Goal: Task Accomplishment & Management: Use online tool/utility

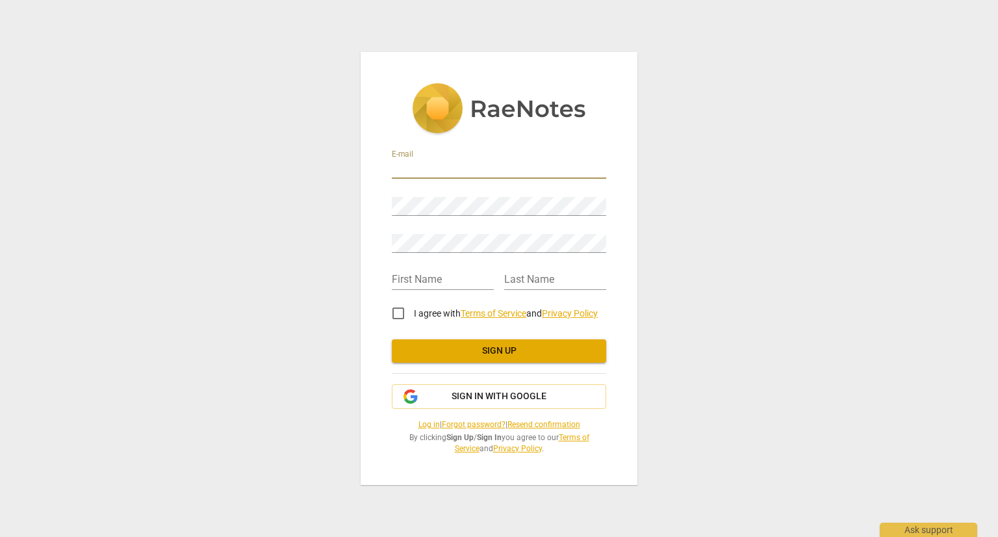
click at [444, 166] on input "email" at bounding box center [499, 169] width 214 height 19
type input "jennifer@leadershipmedinacounty.org"
type input "Jennifer"
type input "Bilek"
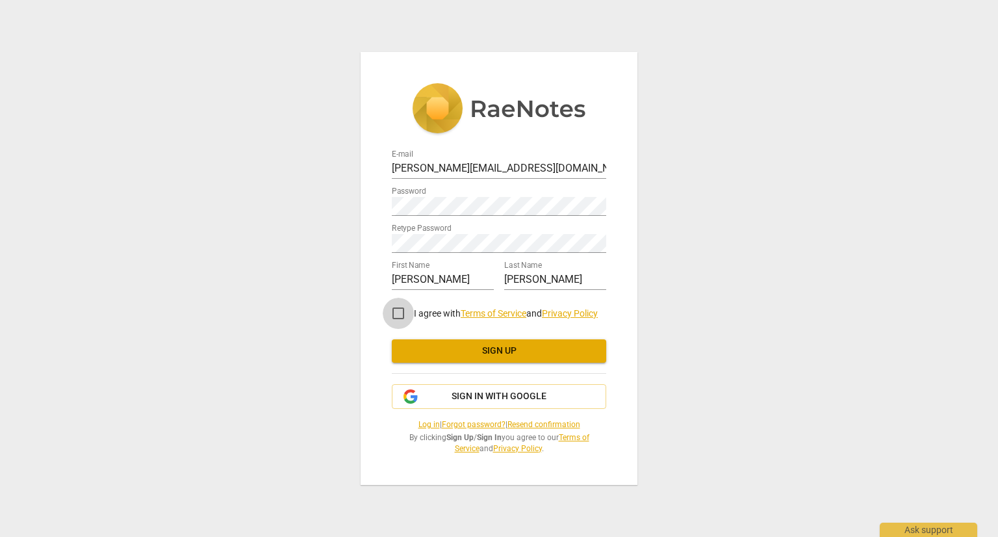
click at [398, 314] on input "I agree with Terms of Service and Privacy Policy" at bounding box center [398, 313] width 31 height 31
checkbox input "true"
click at [477, 349] on span "Sign up" at bounding box center [499, 350] width 194 height 13
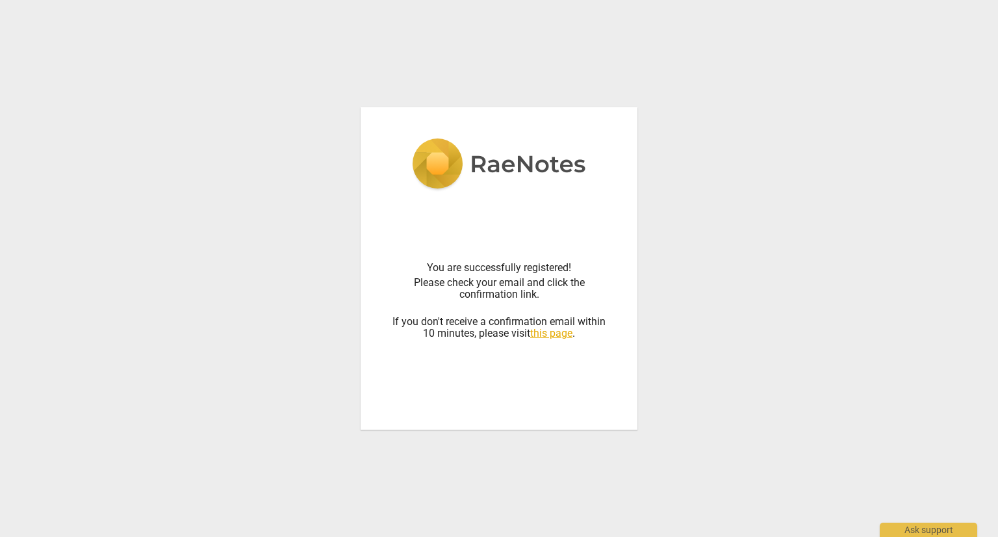
click at [797, 177] on div "You are successfully registered! Please check your email and click the confirma…" at bounding box center [499, 268] width 998 height 537
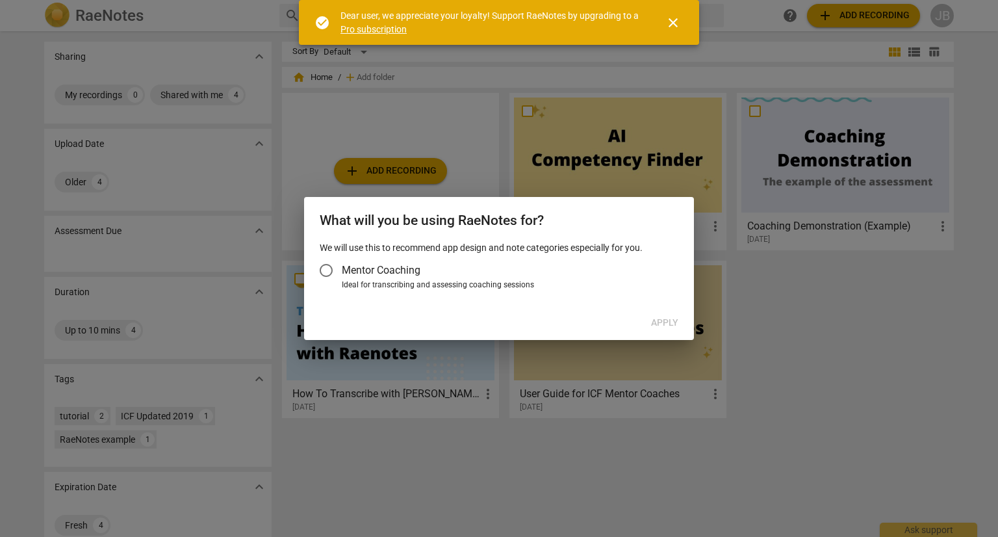
click at [329, 268] on input "Mentor Coaching" at bounding box center [326, 270] width 31 height 31
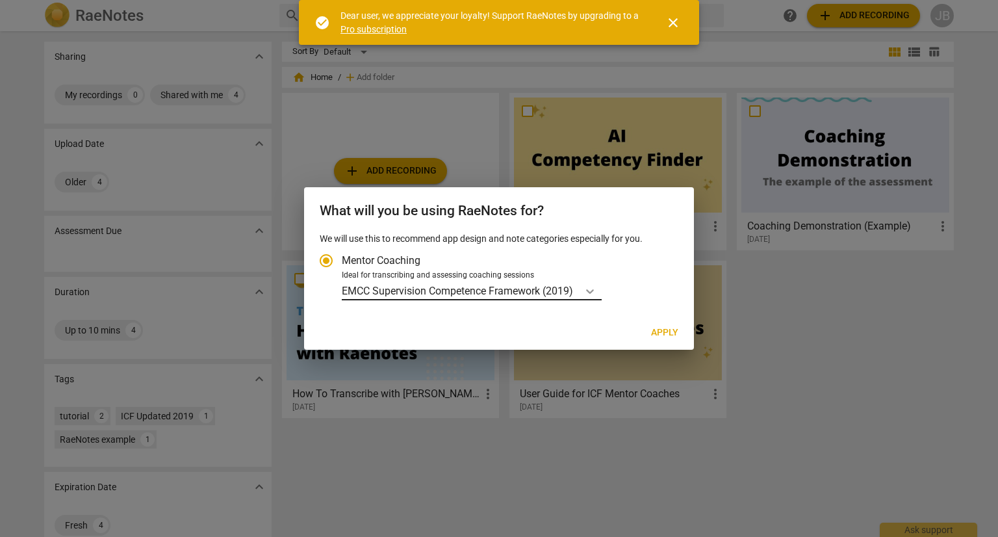
click at [592, 290] on icon "Account type" at bounding box center [589, 291] width 13 height 13
click at [0, 0] on input "Ideal for transcribing and assessing coaching sessions EMCC Supervision Compete…" at bounding box center [0, 0] width 0 height 0
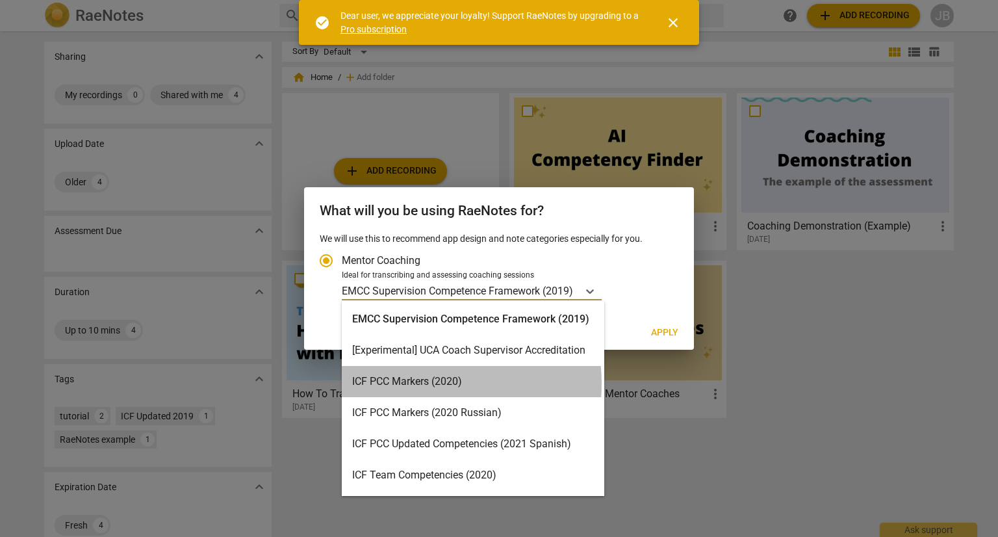
click at [419, 383] on div "ICF PCC Markers (2020)" at bounding box center [473, 381] width 262 height 31
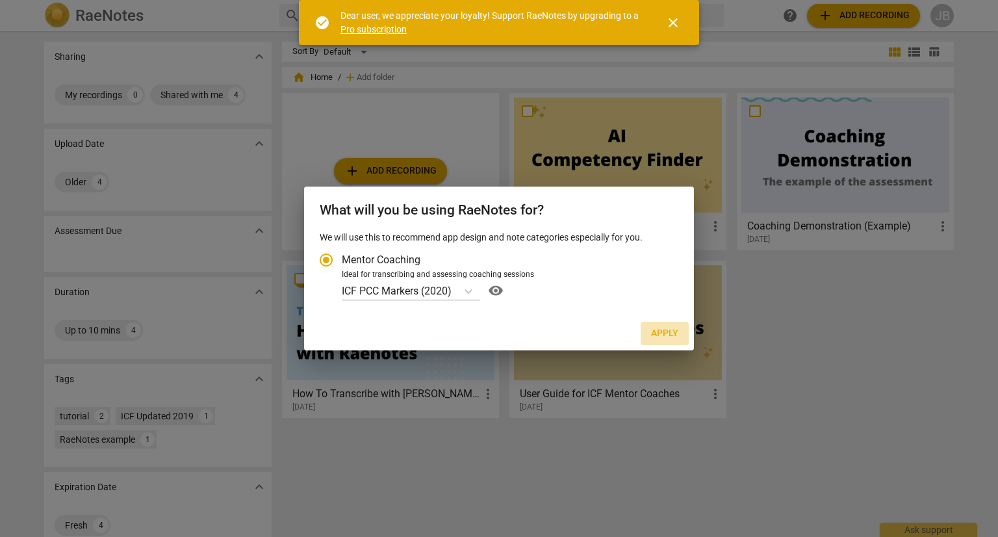
click at [674, 330] on span "Apply" at bounding box center [664, 333] width 27 height 13
radio input "false"
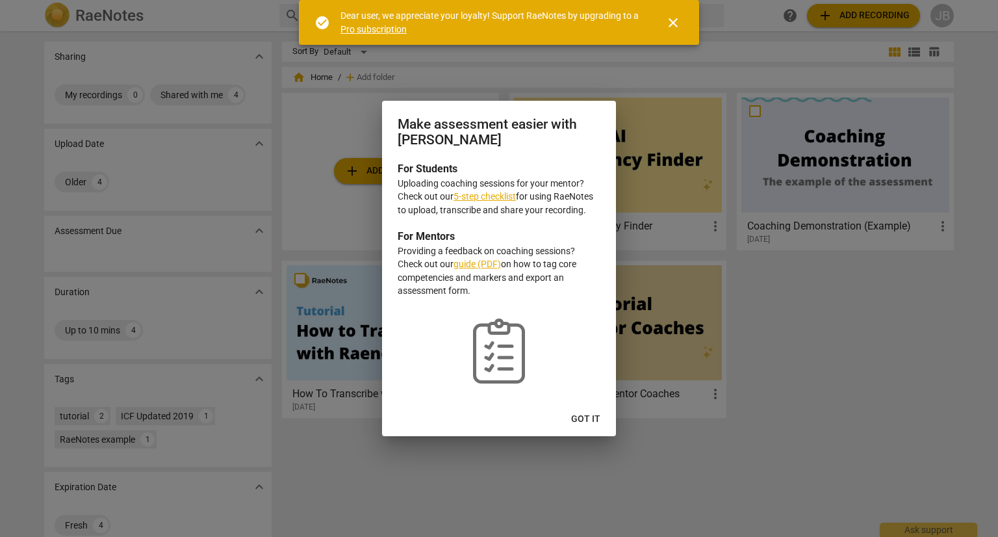
click at [509, 199] on link "5-step checklist" at bounding box center [484, 196] width 62 height 10
click at [590, 414] on span "Got it" at bounding box center [585, 419] width 29 height 13
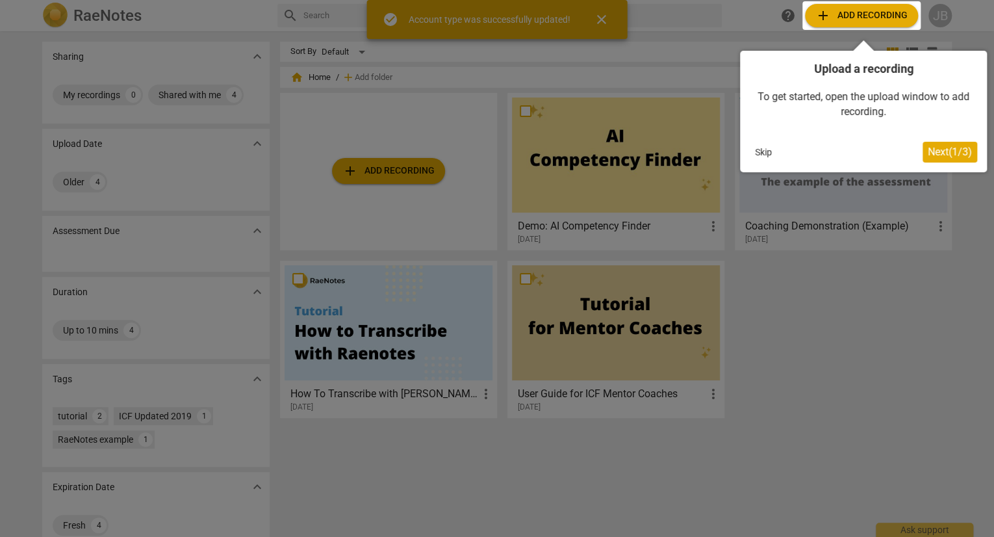
click at [865, 19] on div at bounding box center [861, 15] width 118 height 29
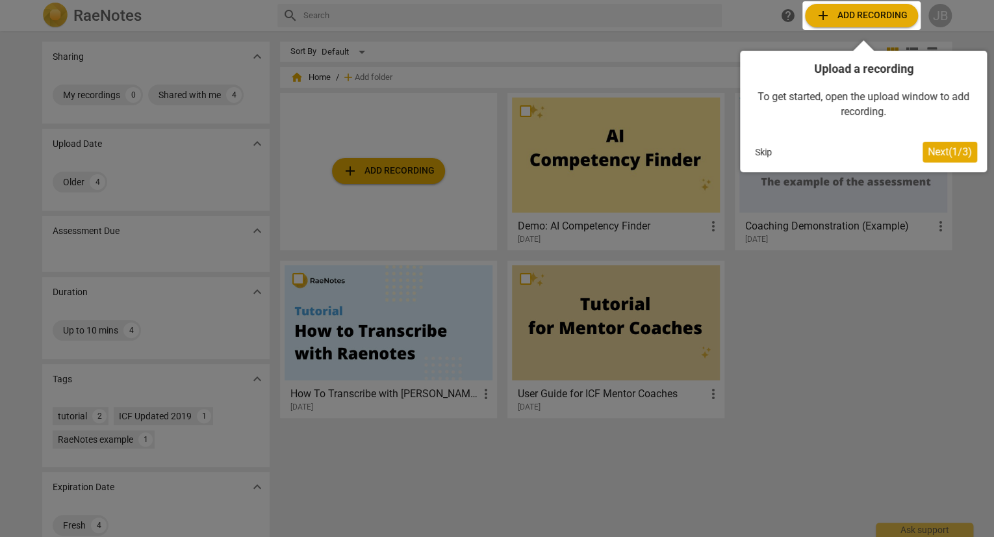
click at [956, 153] on span "Next ( 1 / 3 )" at bounding box center [950, 152] width 44 height 12
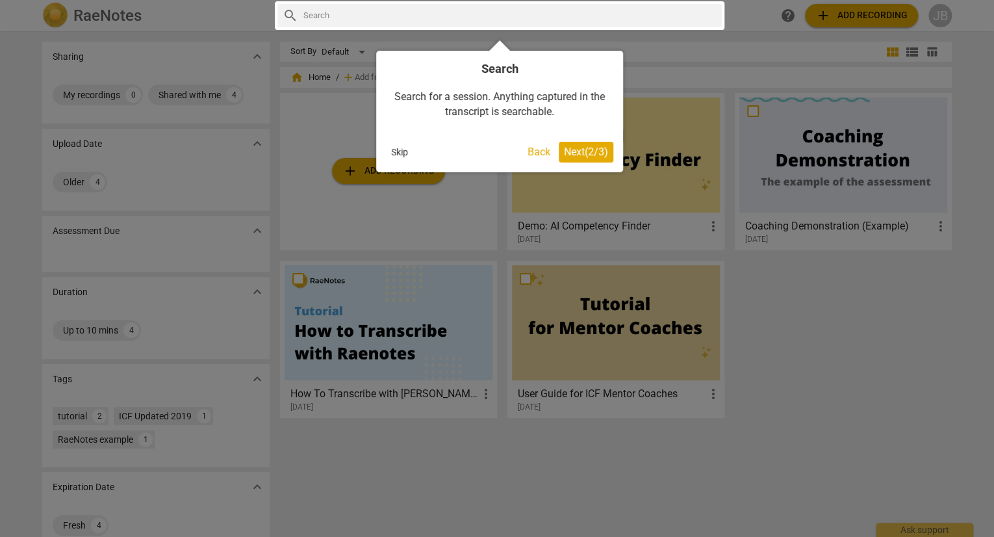
click at [585, 144] on button "Next ( 2 / 3 )" at bounding box center [586, 152] width 55 height 21
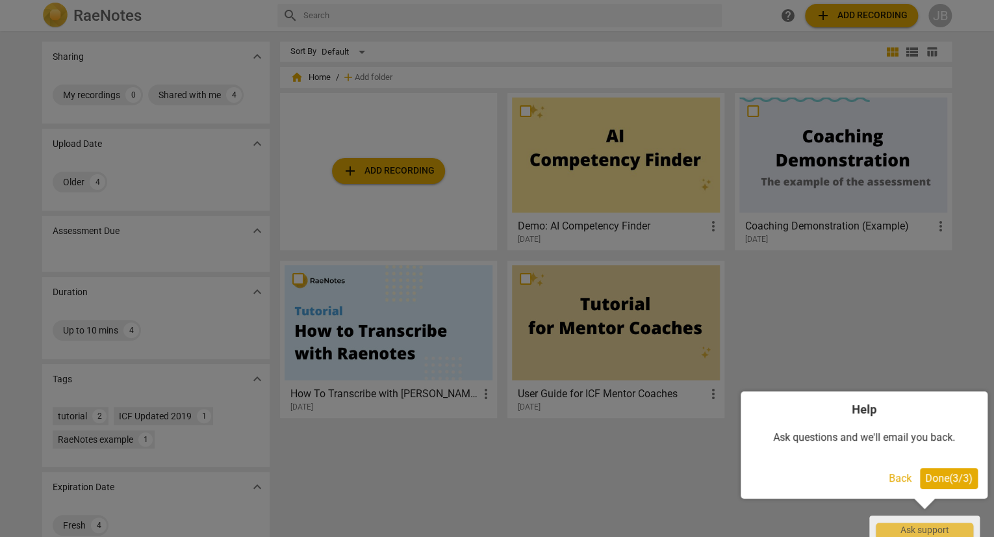
click at [947, 476] on span "Done ( 3 / 3 )" at bounding box center [948, 478] width 47 height 12
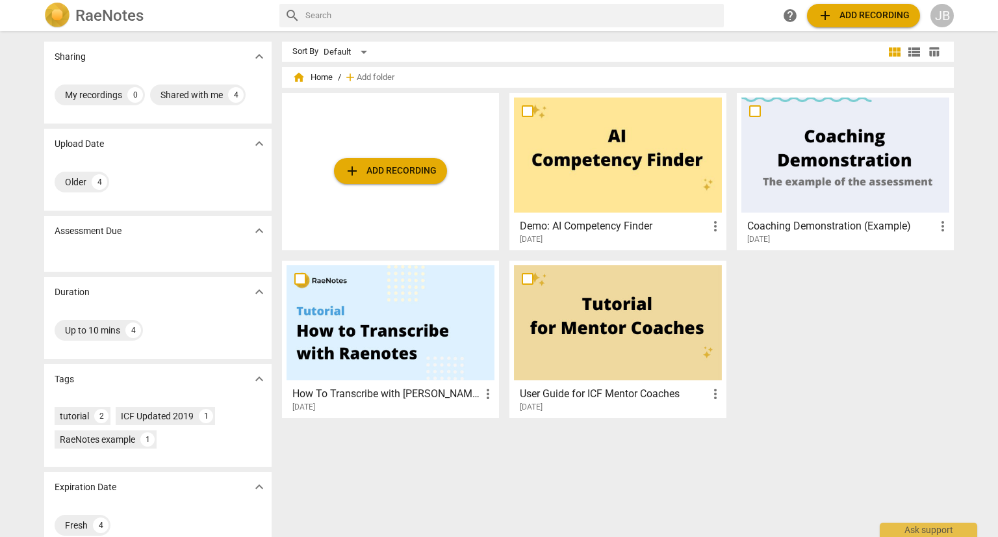
click at [859, 15] on span "add Add recording" at bounding box center [863, 16] width 92 height 16
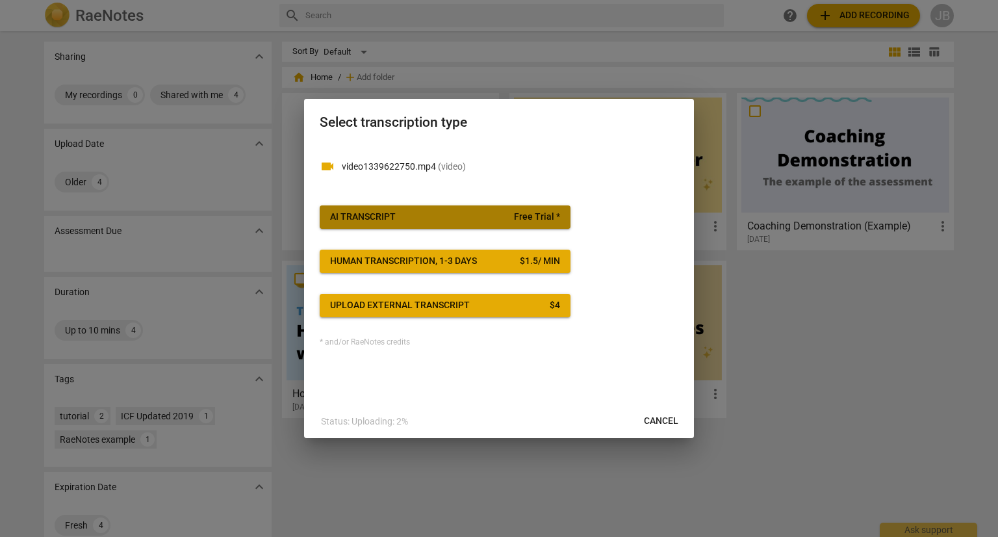
click at [431, 220] on span "AI Transcript Free Trial *" at bounding box center [445, 216] width 230 height 13
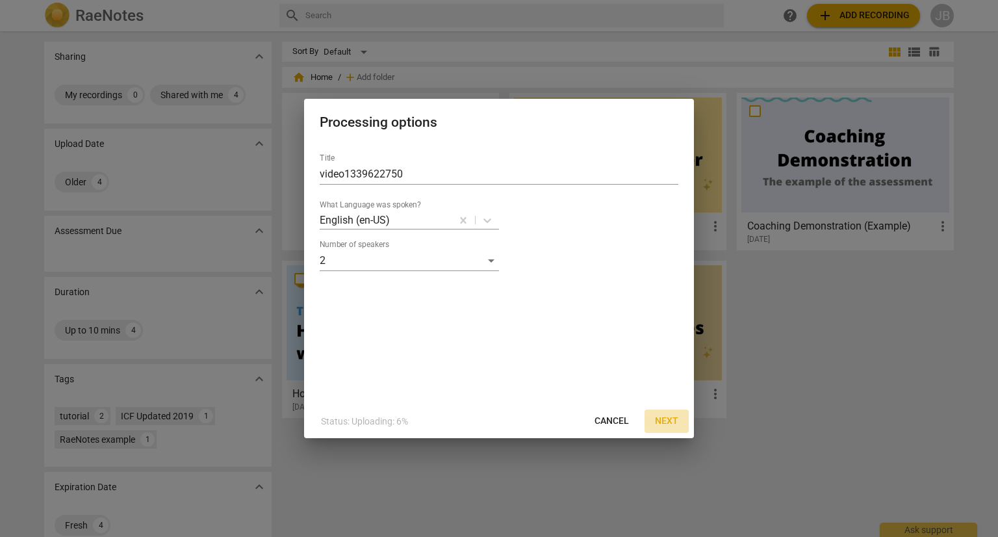
click at [674, 420] on span "Next" at bounding box center [666, 420] width 23 height 13
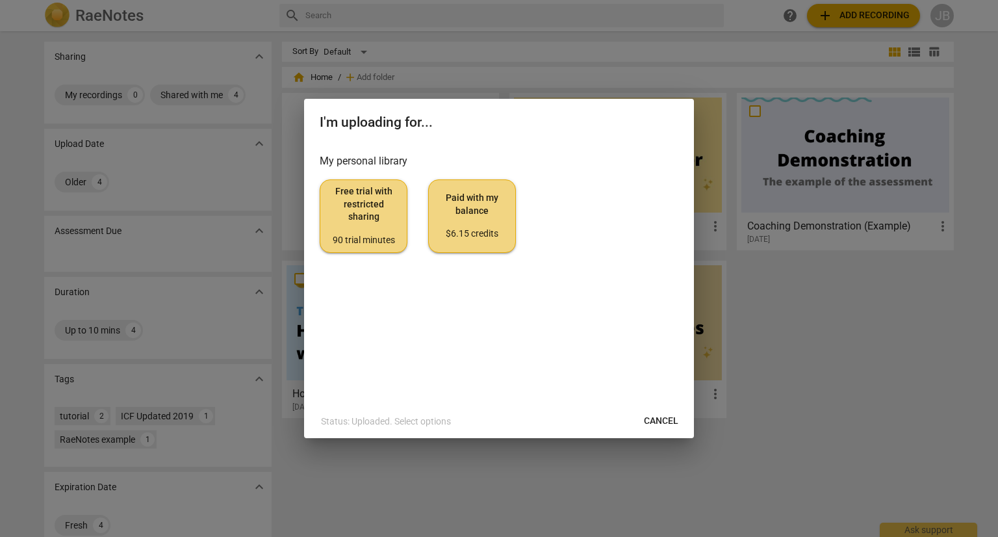
click at [384, 217] on span "Free trial with restricted sharing 90 trial minutes" at bounding box center [364, 215] width 66 height 61
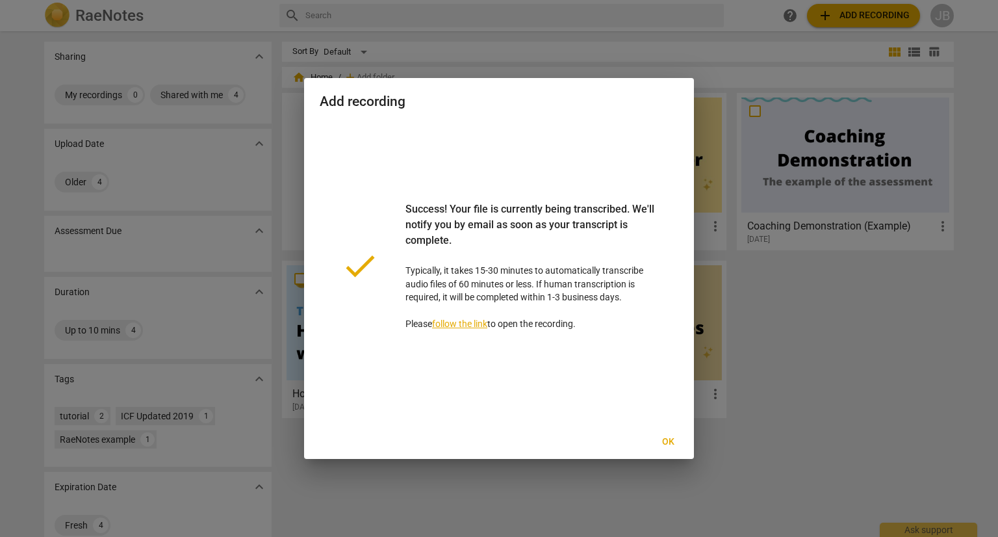
click at [670, 443] on span "Ok" at bounding box center [667, 441] width 21 height 13
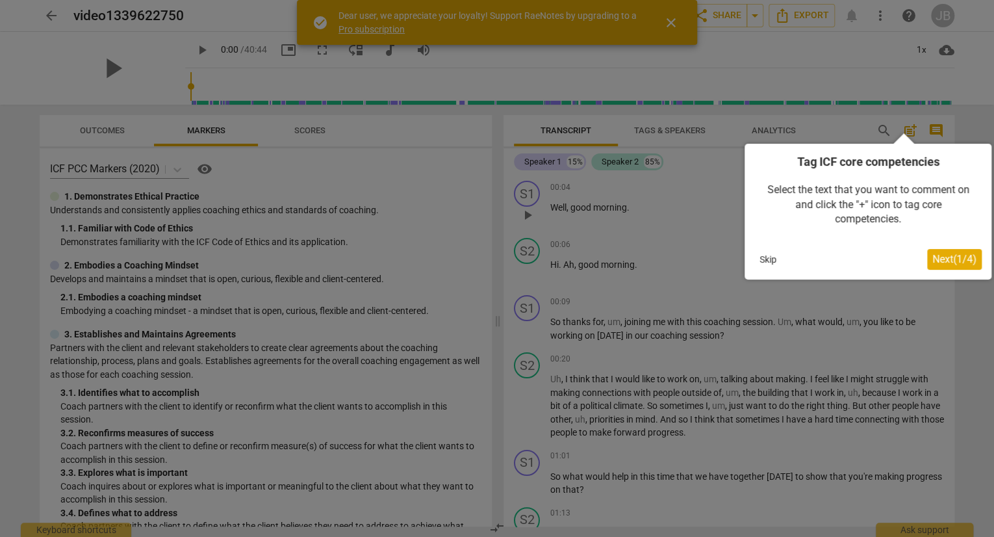
click at [678, 18] on div at bounding box center [497, 268] width 994 height 537
click at [947, 259] on span "Next ( 1 / 4 )" at bounding box center [954, 259] width 44 height 12
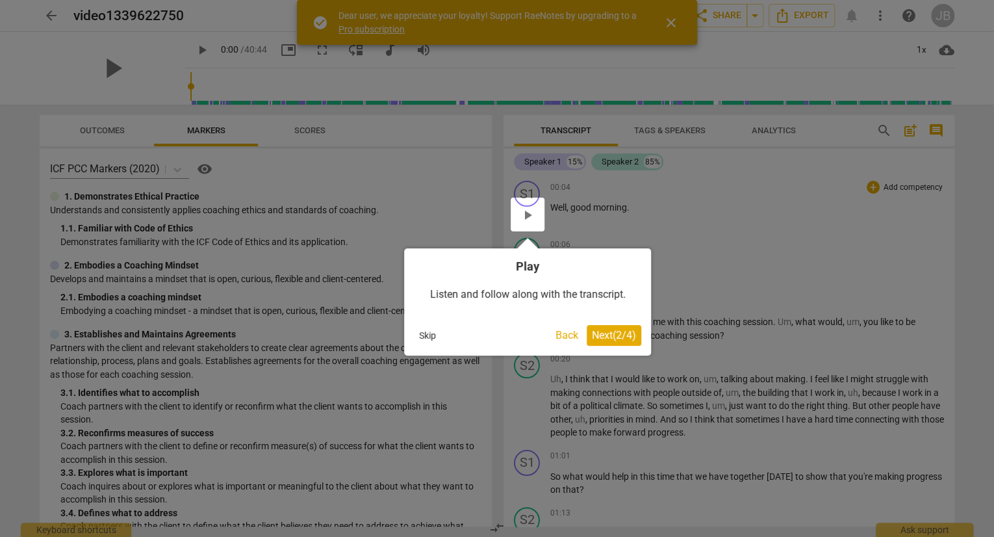
click at [618, 331] on span "Next ( 2 / 4 )" at bounding box center [614, 335] width 44 height 12
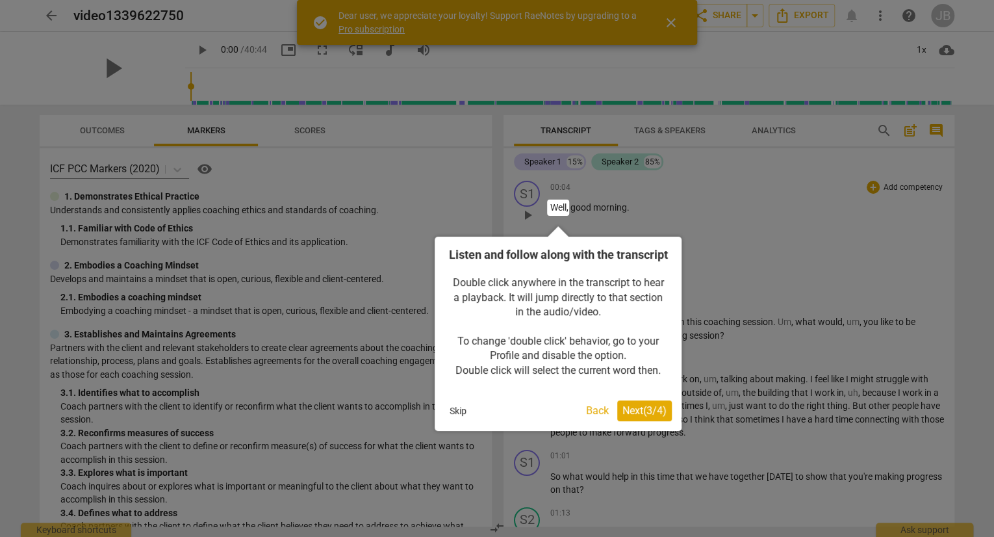
click at [631, 416] on span "Next ( 3 / 4 )" at bounding box center [644, 410] width 44 height 12
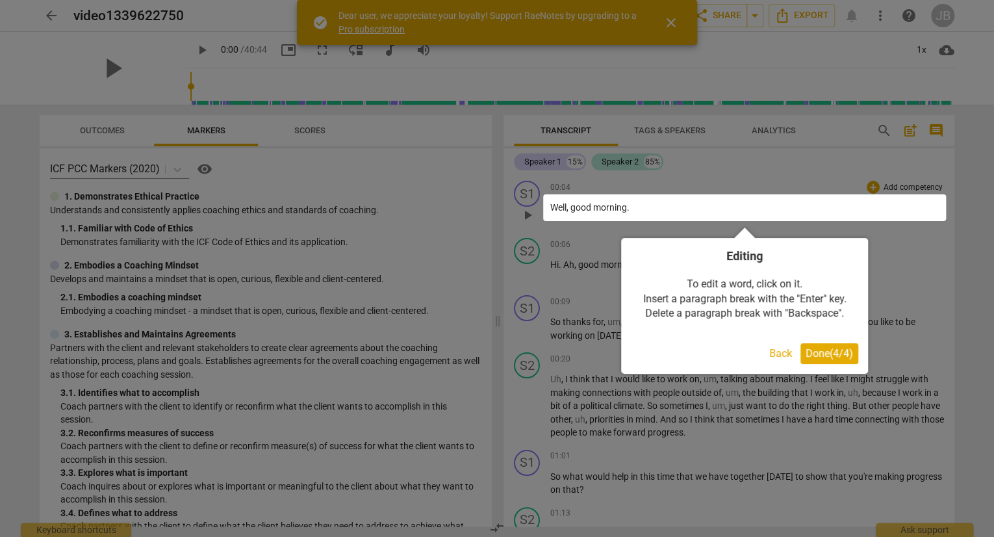
click at [834, 357] on span "Done ( 4 / 4 )" at bounding box center [829, 353] width 47 height 12
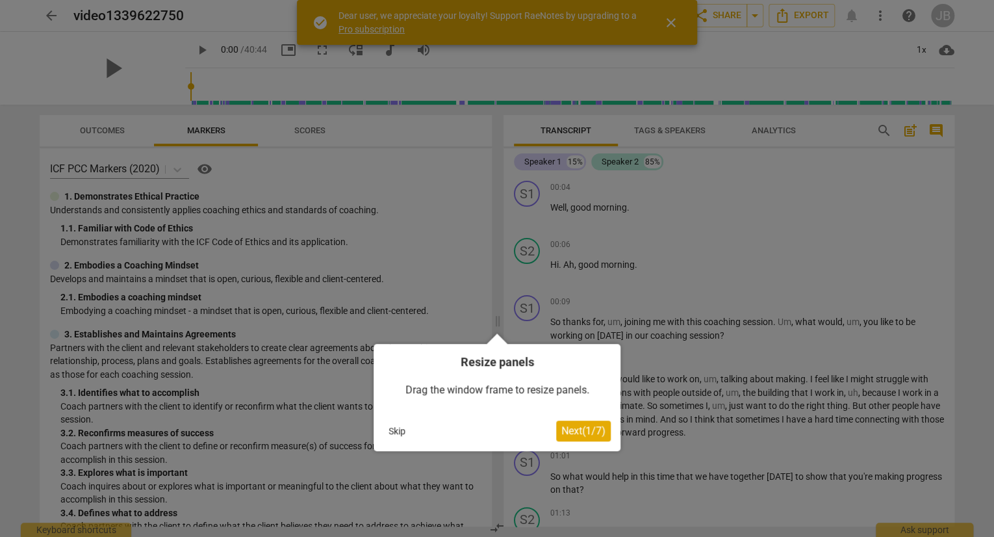
click at [585, 433] on span "Next ( 1 / 7 )" at bounding box center [583, 430] width 44 height 12
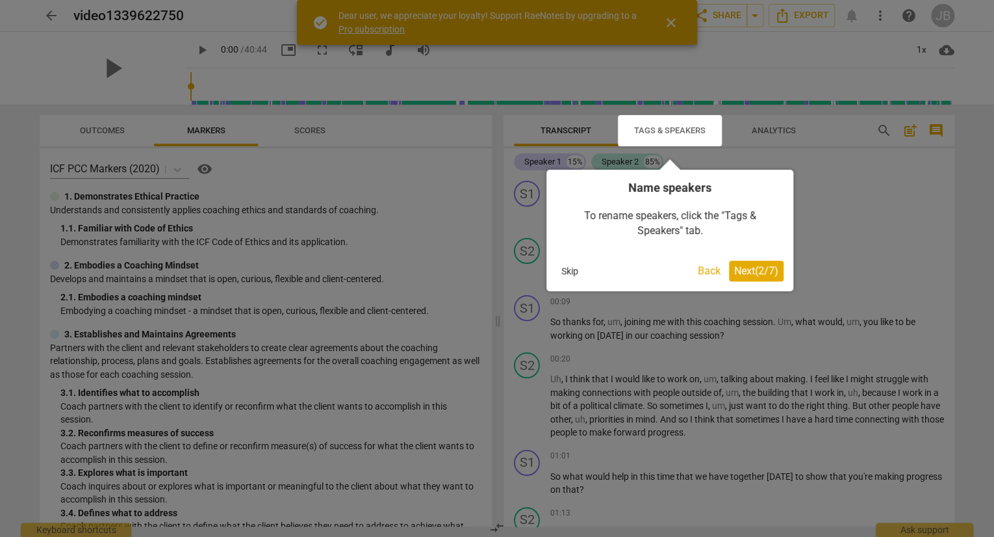
click at [772, 276] on span "Next ( 2 / 7 )" at bounding box center [756, 270] width 44 height 12
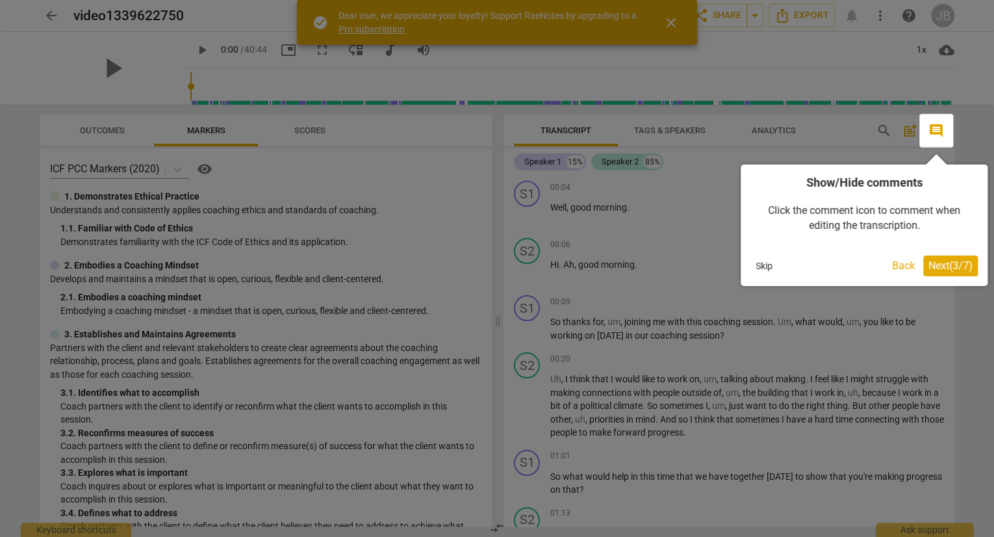
click at [939, 261] on span "Next ( 3 / 7 )" at bounding box center [950, 265] width 44 height 12
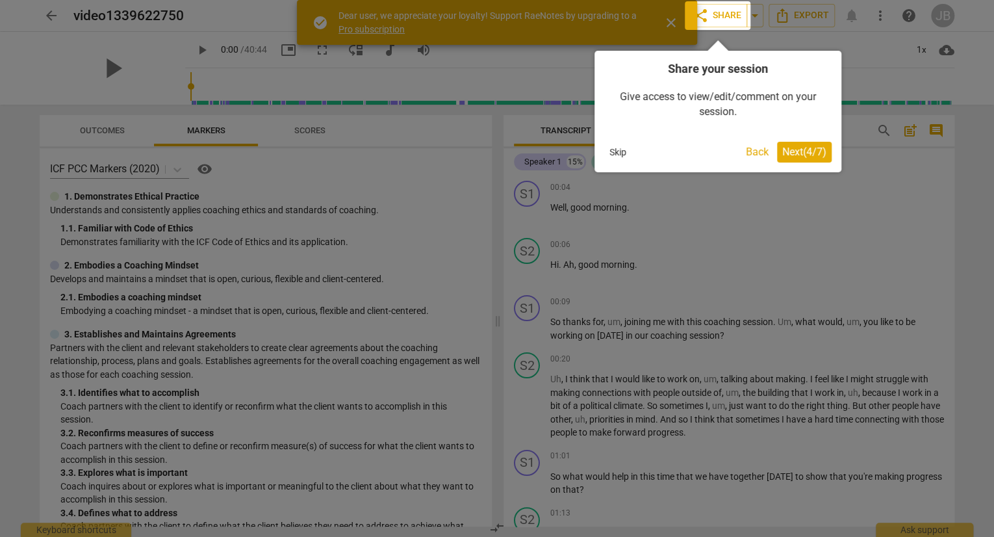
click at [802, 150] on span "Next ( 4 / 7 )" at bounding box center [804, 152] width 44 height 12
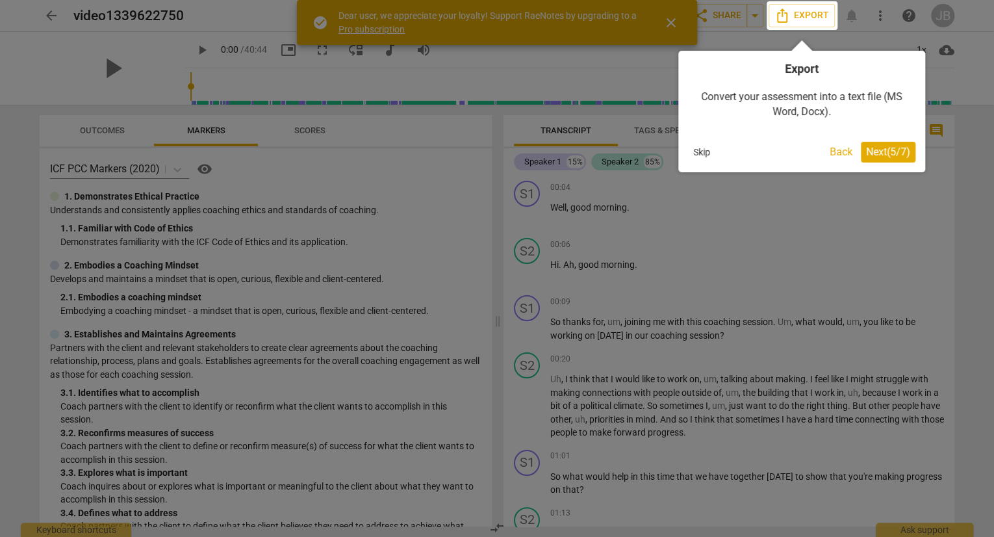
click at [876, 150] on span "Next ( 5 / 7 )" at bounding box center [888, 152] width 44 height 12
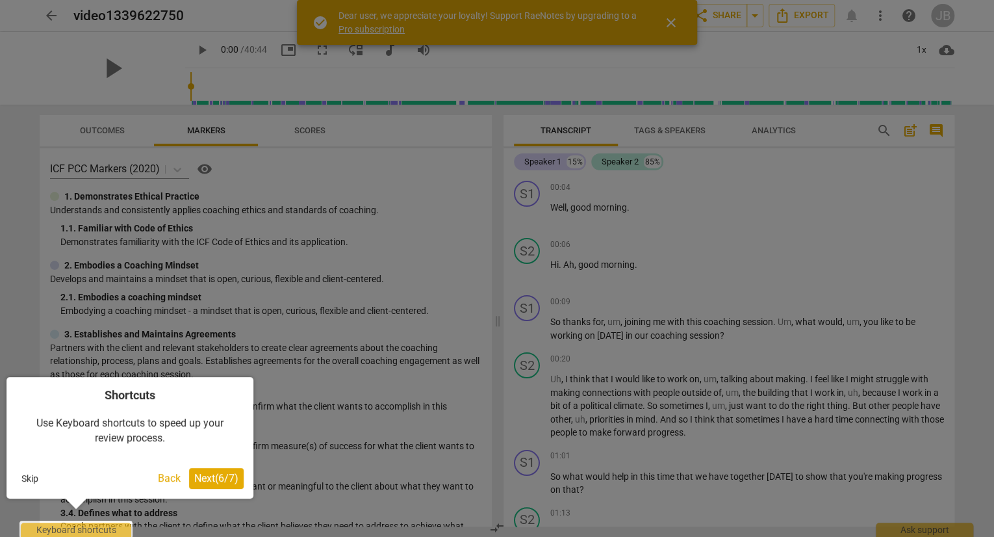
click at [205, 487] on button "Next ( 6 / 7 )" at bounding box center [216, 478] width 55 height 21
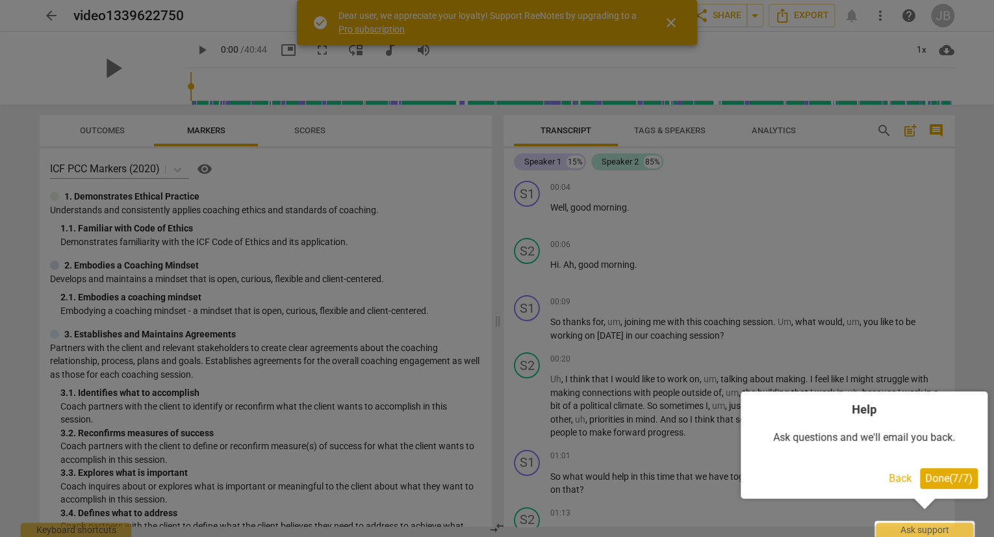
click at [937, 474] on span "Done ( 7 / 7 )" at bounding box center [948, 478] width 47 height 12
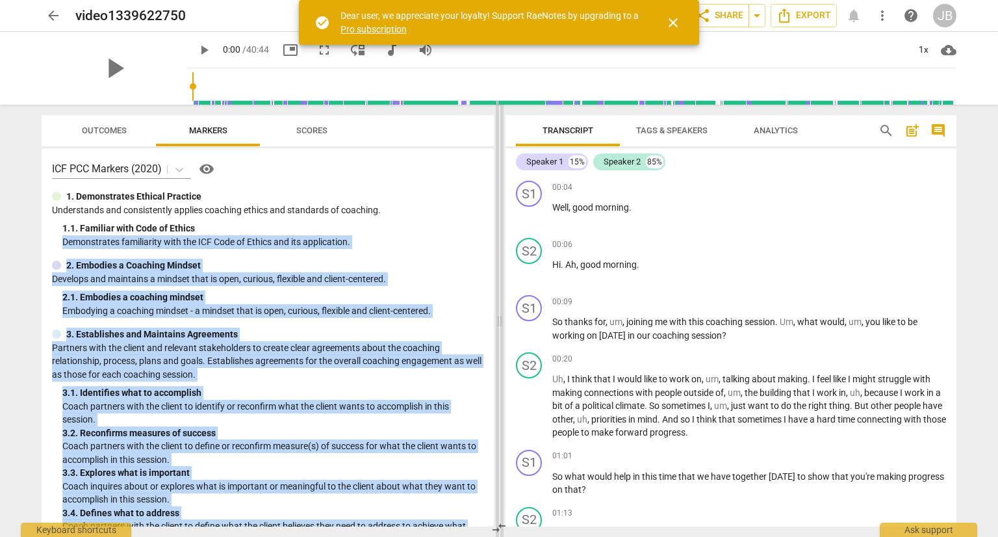
drag, startPoint x: 489, startPoint y: 222, endPoint x: 495, endPoint y: 236, distance: 16.3
click at [495, 236] on div "Outcomes Markers Scores ICF PCC Markers (2020) visibility 1. Demonstrates Ethic…" at bounding box center [499, 321] width 936 height 432
click at [311, 125] on span "Scores" at bounding box center [311, 130] width 31 height 10
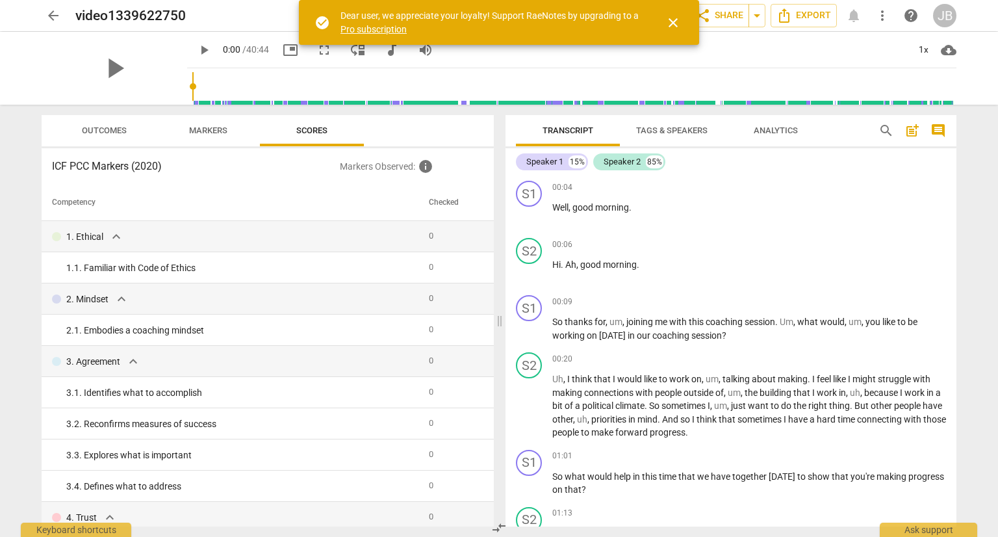
click at [405, 134] on div "Outcomes Markers Scores" at bounding box center [267, 130] width 431 height 31
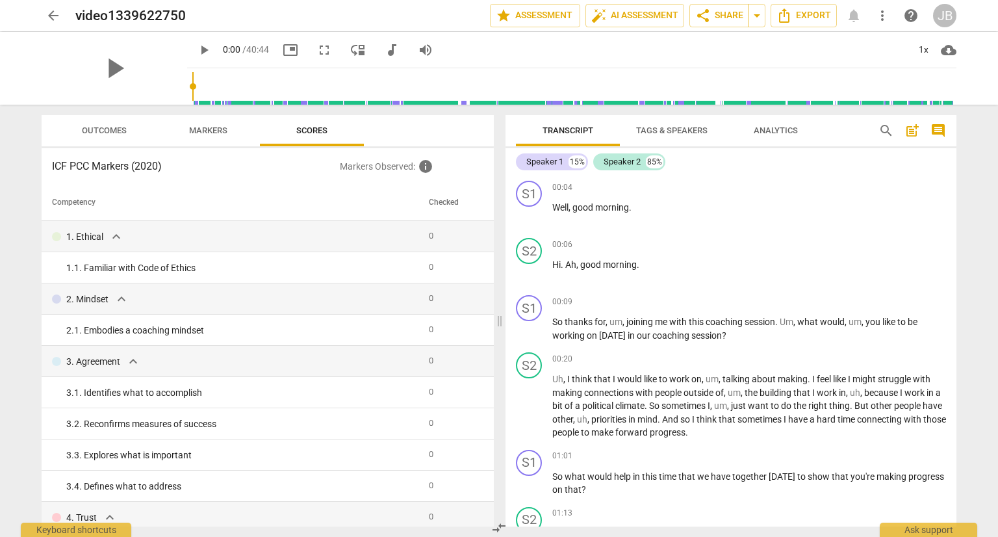
click at [118, 133] on span "Outcomes" at bounding box center [104, 130] width 45 height 10
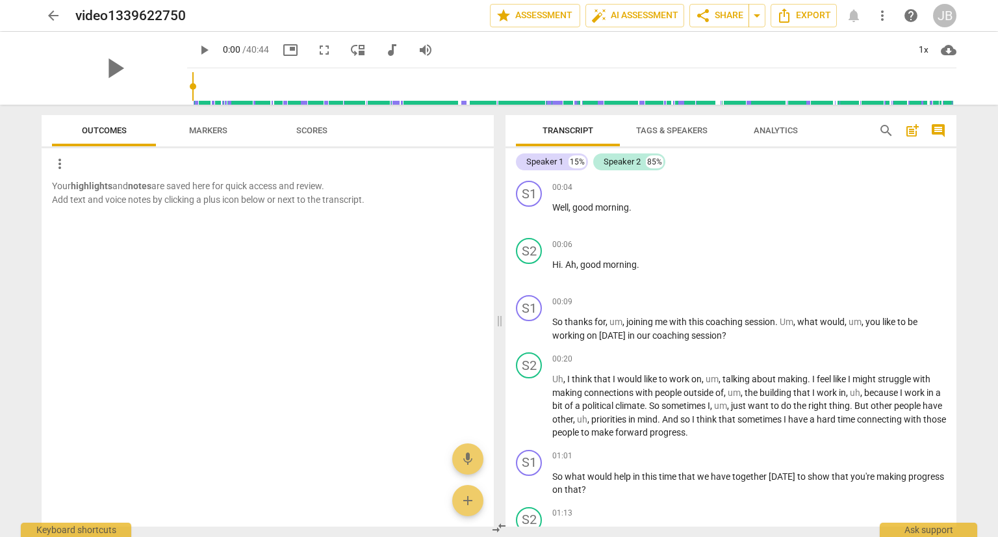
click at [318, 130] on span "Scores" at bounding box center [311, 130] width 31 height 10
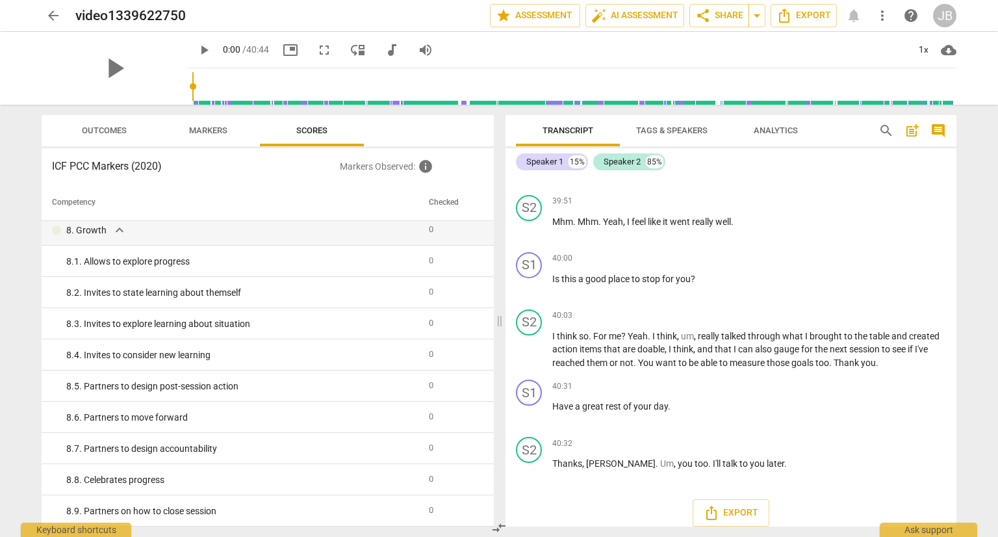
scroll to position [7845, 0]
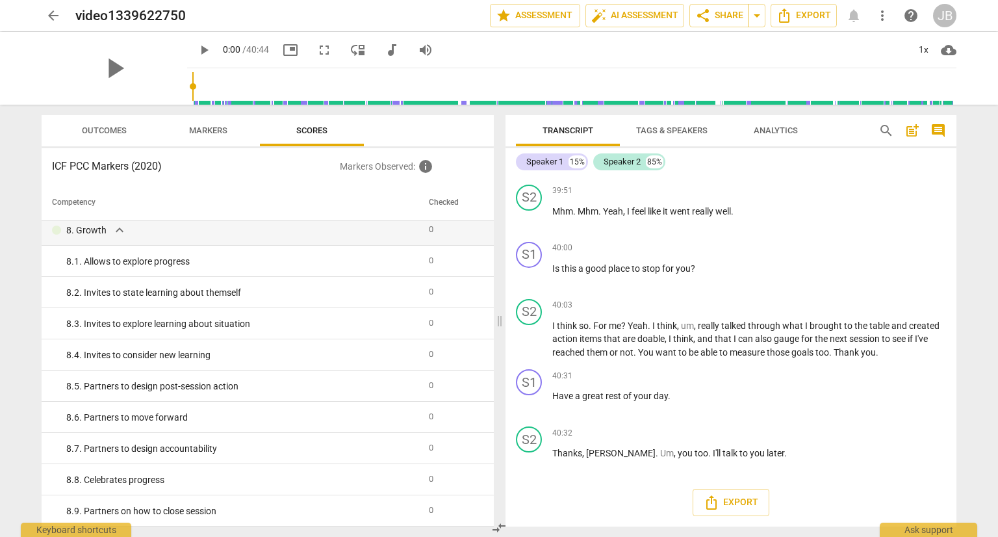
click at [787, 131] on span "Analytics" at bounding box center [776, 130] width 44 height 10
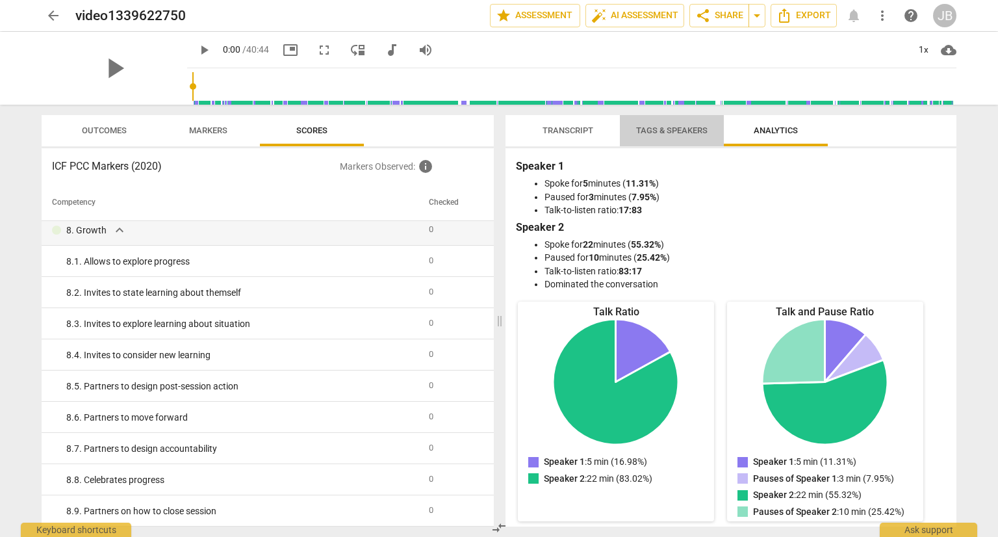
click at [676, 131] on span "Tags & Speakers" at bounding box center [671, 130] width 71 height 10
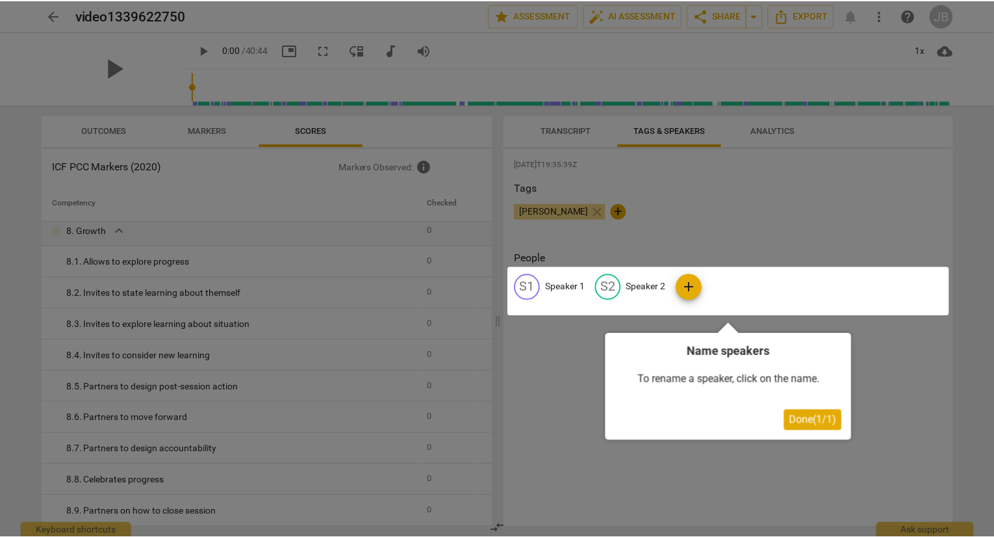
scroll to position [0, 0]
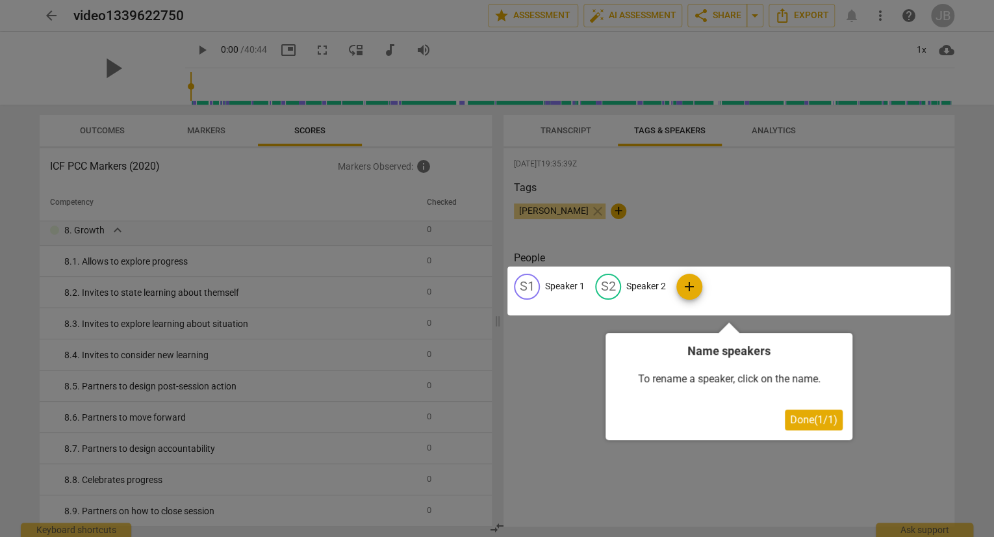
click at [530, 289] on div at bounding box center [728, 290] width 443 height 49
click at [561, 284] on div at bounding box center [728, 290] width 443 height 49
click at [805, 418] on span "Done ( 1 / 1 )" at bounding box center [813, 419] width 47 height 12
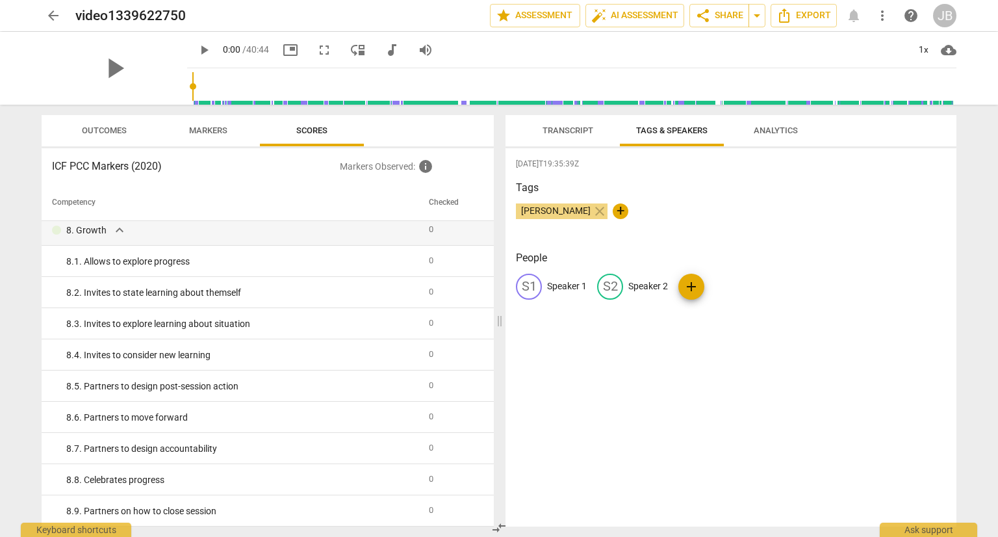
click at [613, 211] on span "+" at bounding box center [621, 211] width 16 height 16
click at [631, 210] on input "[PERSON_NAME]" at bounding box center [650, 211] width 65 height 21
type input "[PERSON_NAME]"
click at [559, 211] on span "[PERSON_NAME]" at bounding box center [556, 210] width 80 height 10
drag, startPoint x: 589, startPoint y: 212, endPoint x: 592, endPoint y: 337, distance: 124.8
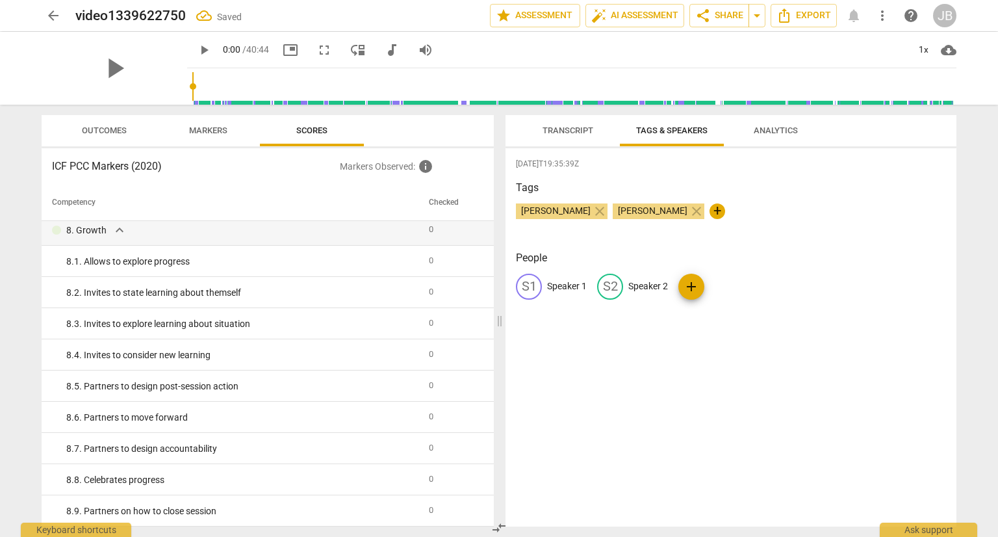
click at [592, 337] on div "[DATE]T19:35:39Z Tags [PERSON_NAME] close [PERSON_NAME] close + People S1 Speak…" at bounding box center [730, 337] width 451 height 378
click at [533, 292] on span "edit" at bounding box center [529, 287] width 16 height 16
click at [598, 281] on input "Speaker 1" at bounding box center [599, 286] width 104 height 21
type input "Speaker 1 - [PERSON_NAME]"
click at [741, 288] on p "Speaker 2" at bounding box center [733, 286] width 40 height 14
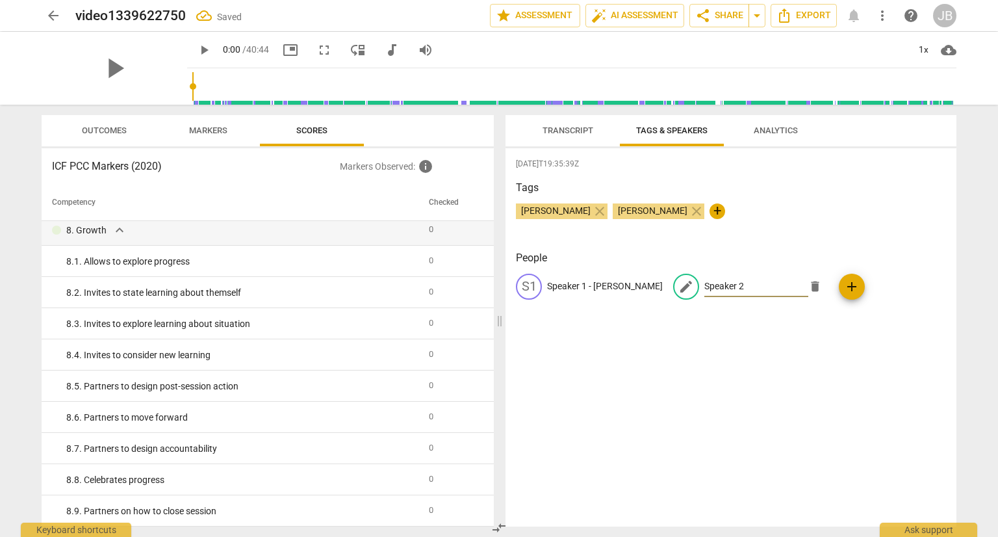
click at [715, 286] on input "Speaker 2" at bounding box center [756, 286] width 104 height 21
type input "Speaker 2 - [PERSON_NAME]"
click at [759, 346] on div "[DATE]T19:35:39Z Tags [PERSON_NAME] close [PERSON_NAME] close + People S1 Speak…" at bounding box center [730, 337] width 451 height 378
click at [770, 120] on button "Analytics" at bounding box center [776, 130] width 104 height 31
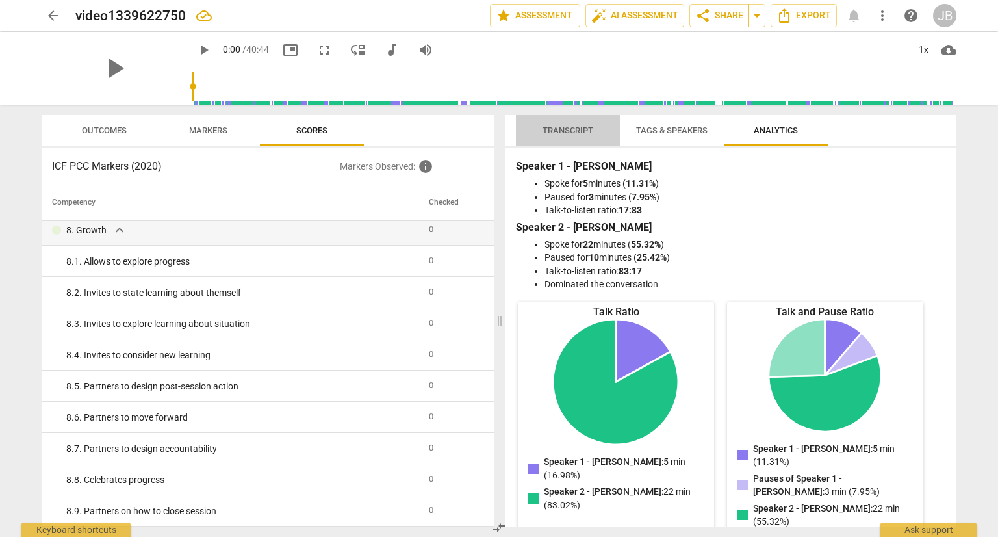
click at [564, 124] on span "Transcript" at bounding box center [568, 131] width 82 height 18
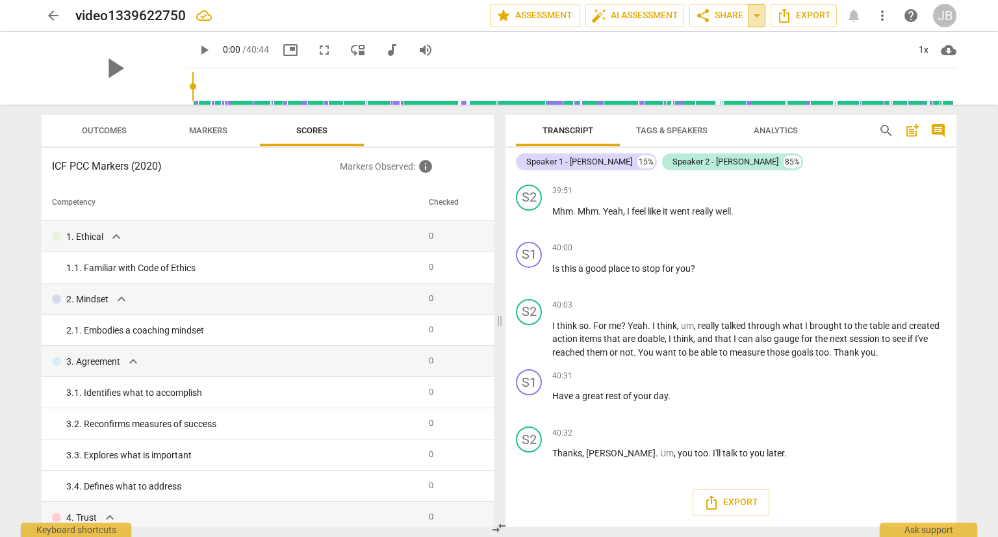
click at [760, 21] on span "arrow_drop_down" at bounding box center [757, 16] width 16 height 16
click at [661, 18] on span "auto_fix_high AI Assessment" at bounding box center [634, 16] width 87 height 16
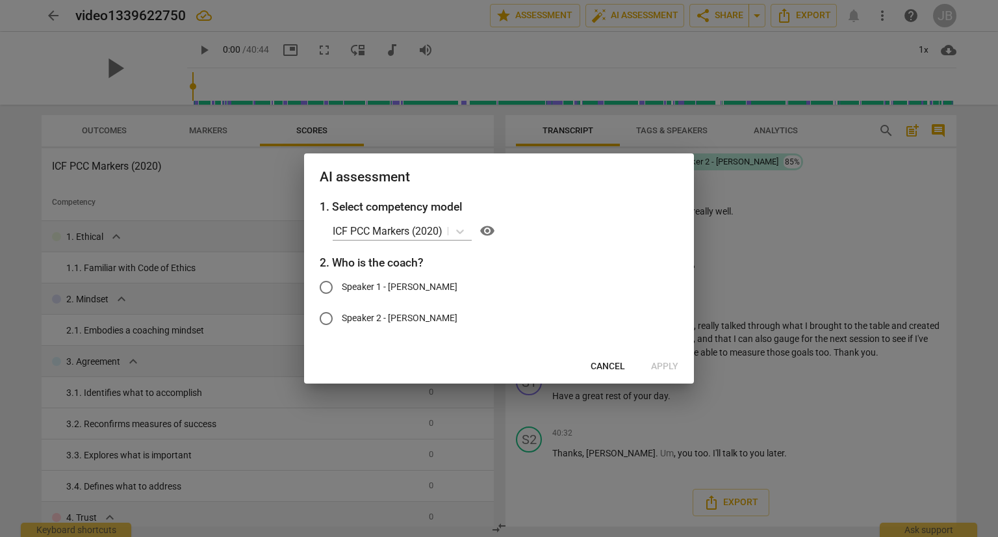
click at [354, 285] on span "Speaker 1 - [PERSON_NAME]" at bounding box center [400, 287] width 116 height 14
click at [342, 285] on input "Speaker 1 - [PERSON_NAME]" at bounding box center [326, 287] width 31 height 31
radio input "true"
click at [672, 363] on span "Apply" at bounding box center [664, 366] width 27 height 13
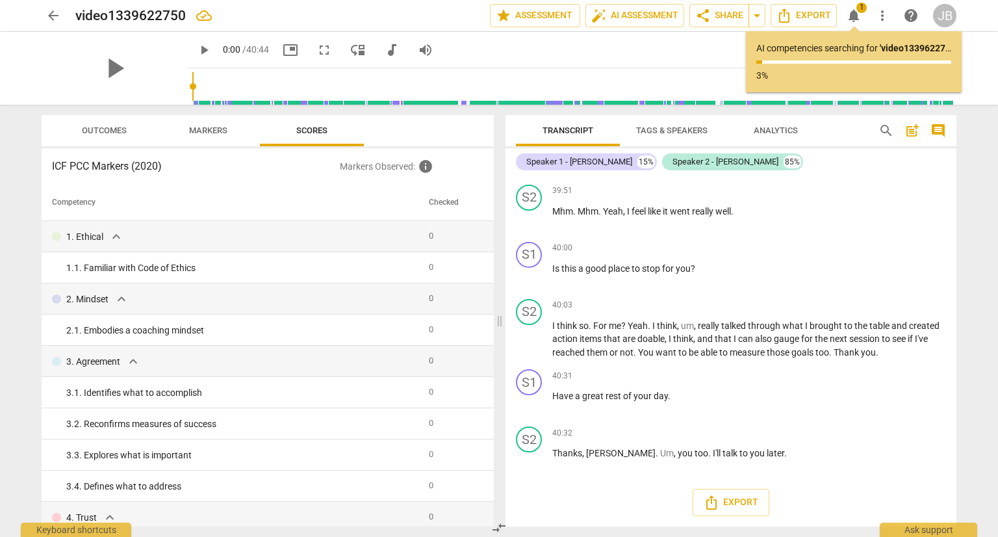
click at [542, 30] on div "arrow_back video1339622750 edit star Assessment auto_fix_high AI Assessment sha…" at bounding box center [498, 15] width 977 height 31
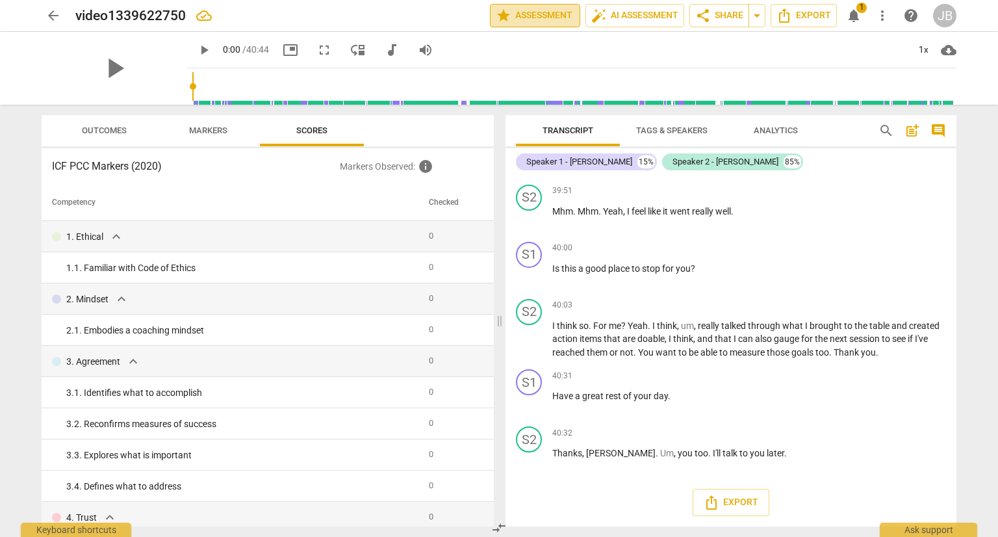
click at [537, 18] on span "star Assessment" at bounding box center [535, 16] width 79 height 16
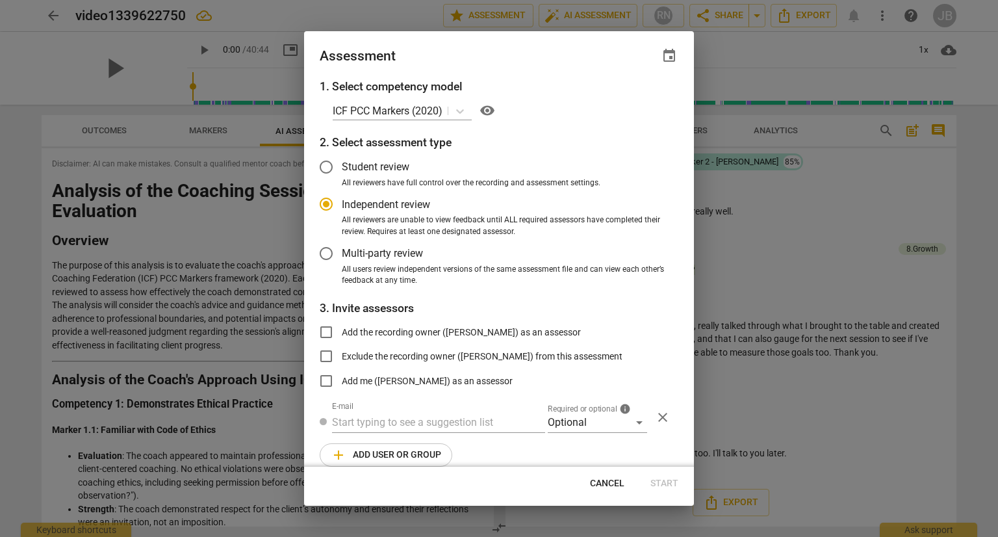
scroll to position [7850, 0]
click at [767, 48] on div at bounding box center [499, 268] width 998 height 537
radio input "false"
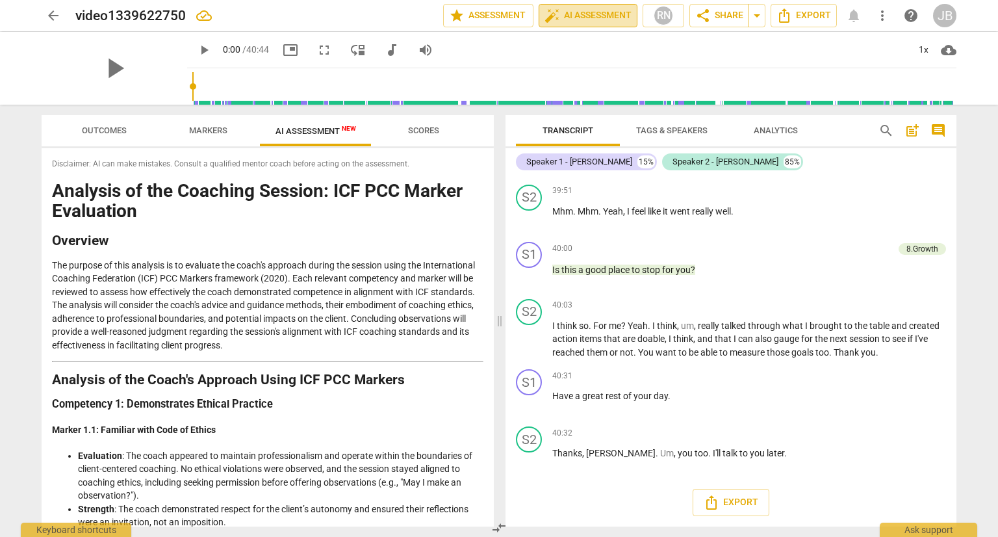
click at [592, 11] on span "auto_fix_high AI Assessment" at bounding box center [587, 16] width 87 height 16
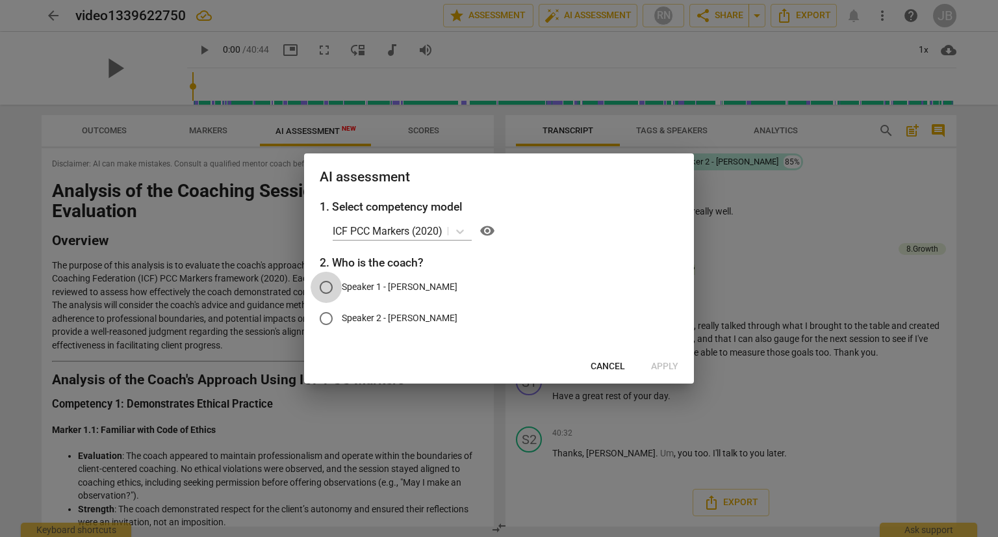
click at [329, 288] on input "Speaker 1 - [PERSON_NAME]" at bounding box center [326, 287] width 31 height 31
radio input "true"
click at [668, 363] on span "Apply" at bounding box center [664, 366] width 27 height 13
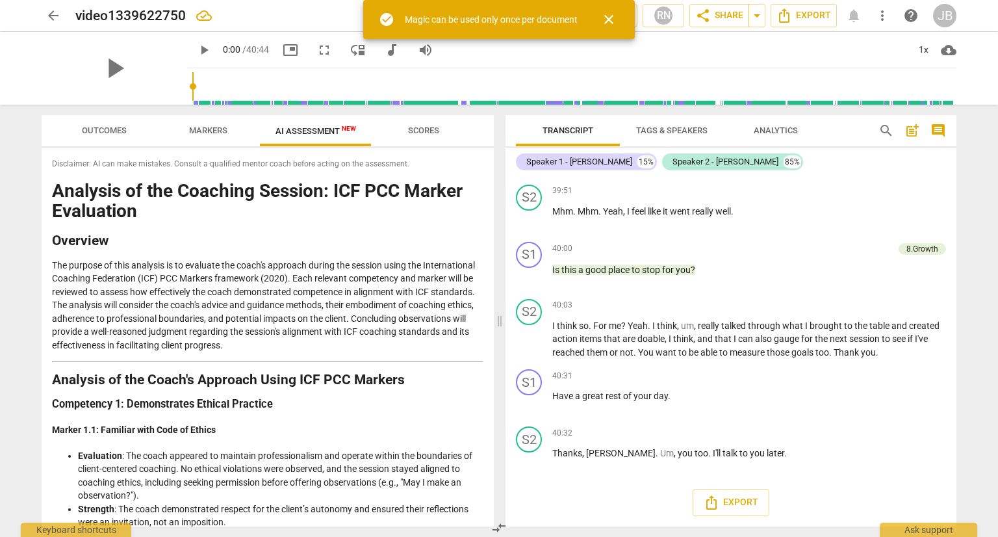
click at [611, 17] on span "close" at bounding box center [609, 20] width 16 height 16
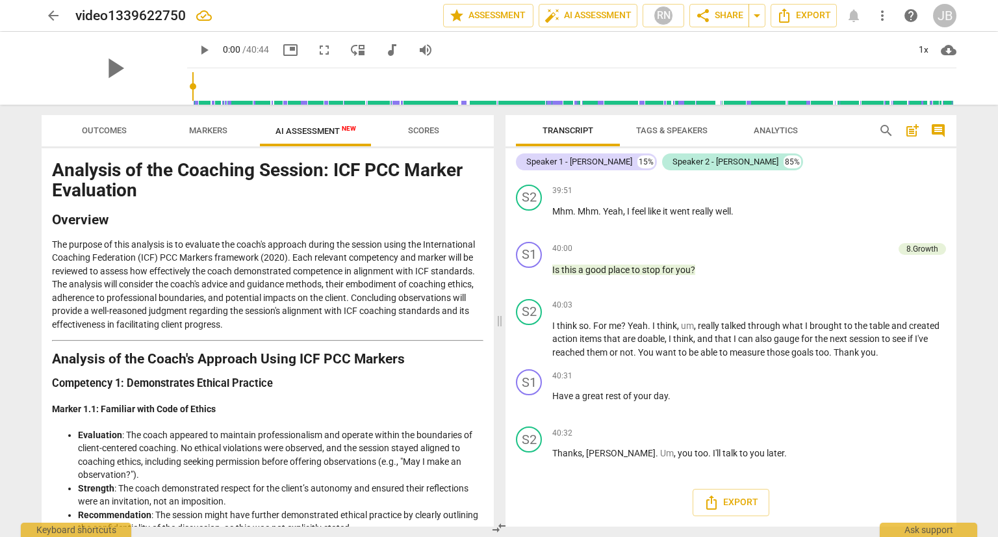
scroll to position [7, 0]
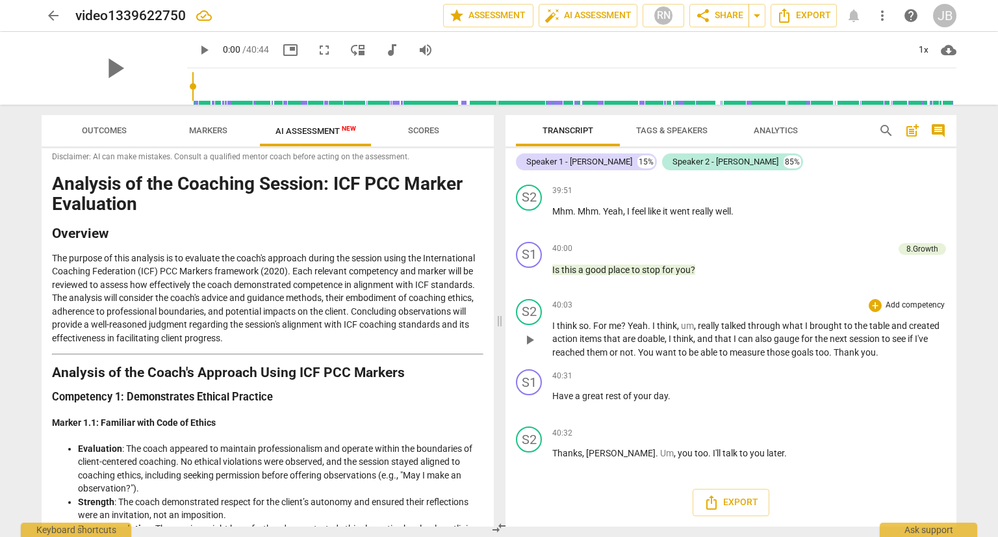
click at [577, 322] on span "think" at bounding box center [568, 325] width 22 height 10
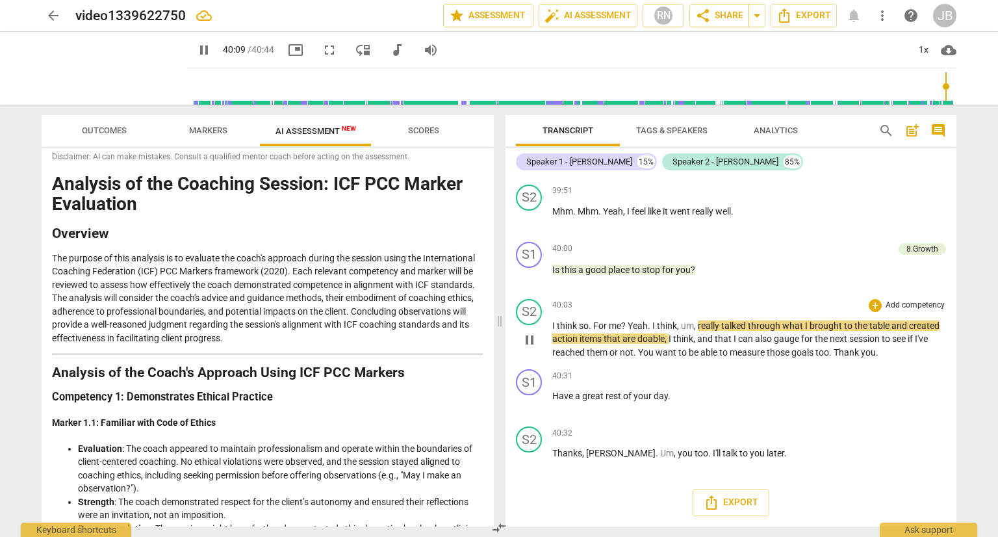
click at [528, 339] on span "pause" at bounding box center [530, 340] width 16 height 16
type input "2410"
click at [586, 128] on span "Transcript" at bounding box center [567, 130] width 51 height 10
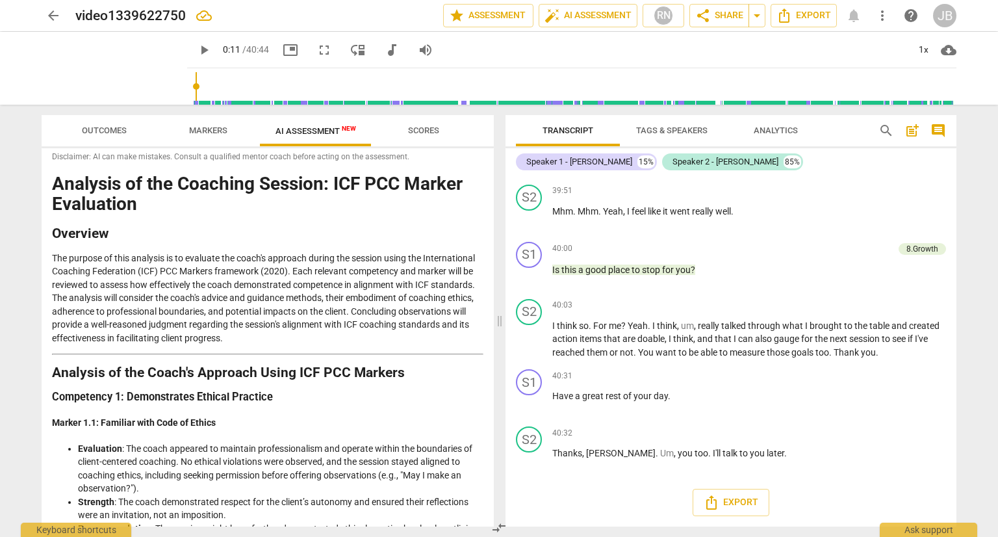
scroll to position [140, 0]
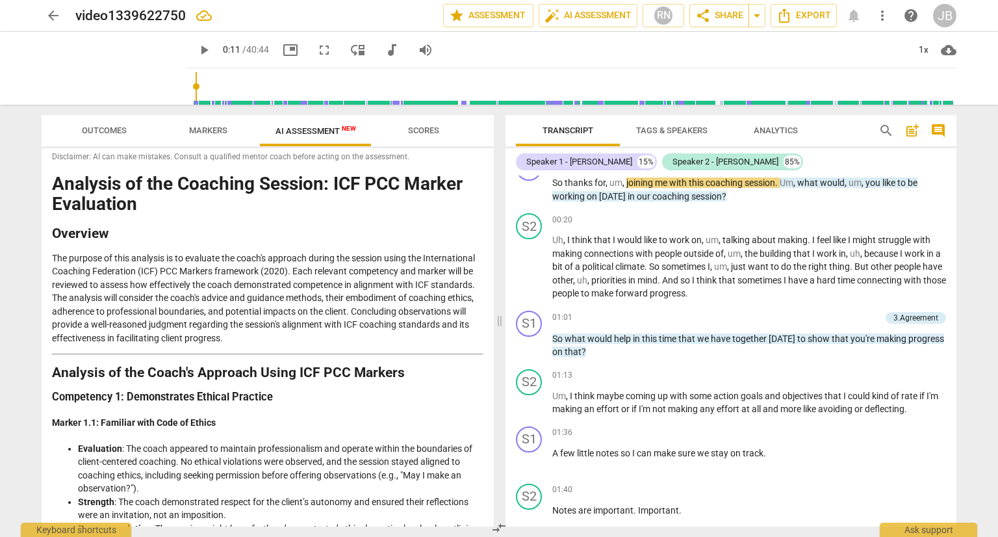
drag, startPoint x: 946, startPoint y: 87, endPoint x: 180, endPoint y: 131, distance: 767.2
type input "11"
click at [192, 107] on input "range" at bounding box center [574, 87] width 764 height 42
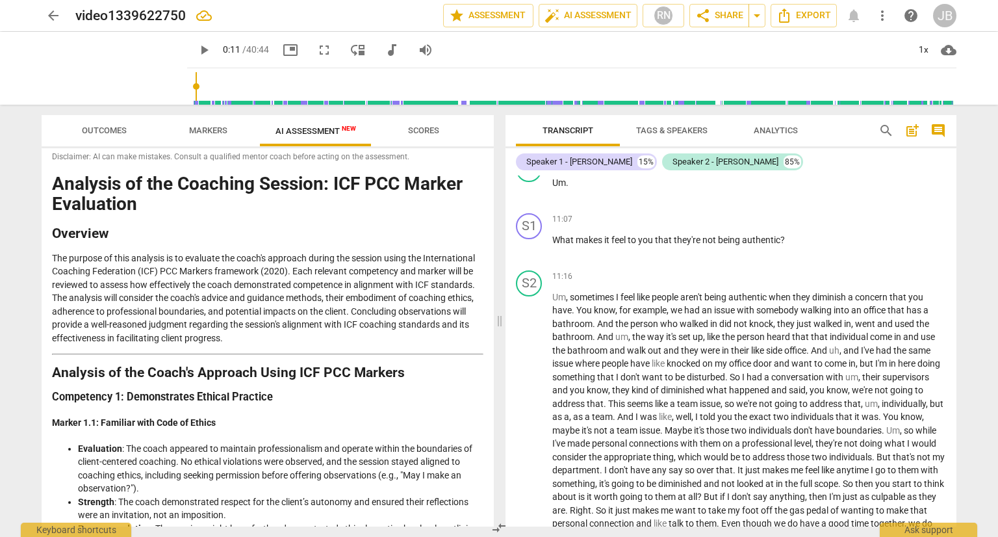
scroll to position [0, 0]
